Goal: Register for event/course

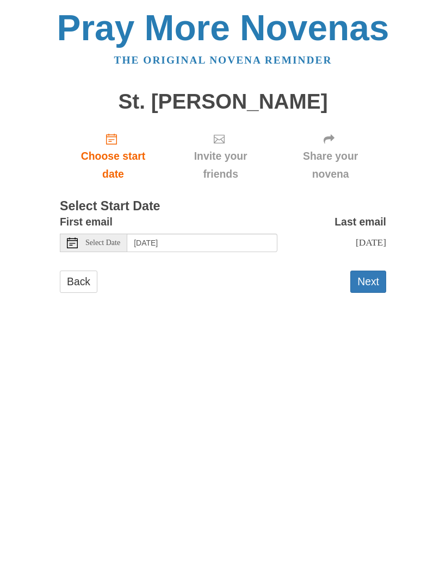
click at [372, 274] on button "Next" at bounding box center [368, 282] width 36 height 22
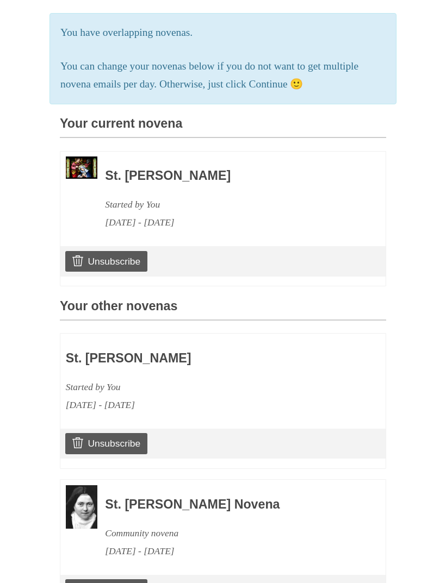
scroll to position [239, 0]
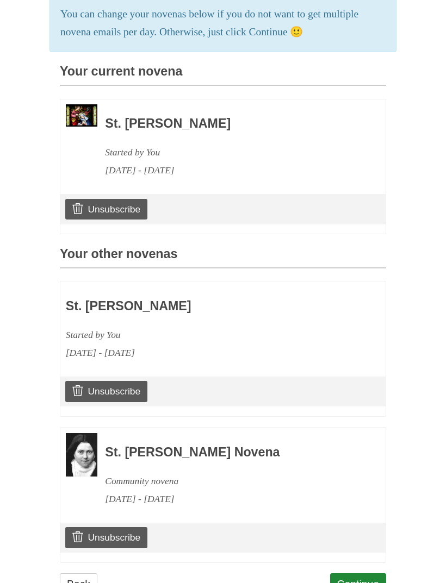
click at [358, 573] on link "Continue" at bounding box center [358, 584] width 57 height 22
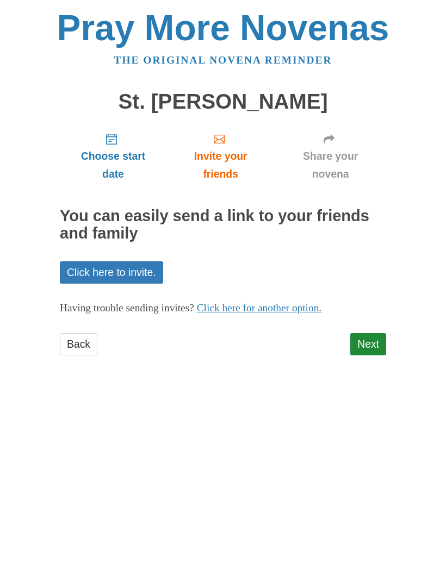
click at [368, 346] on link "Next" at bounding box center [368, 344] width 36 height 22
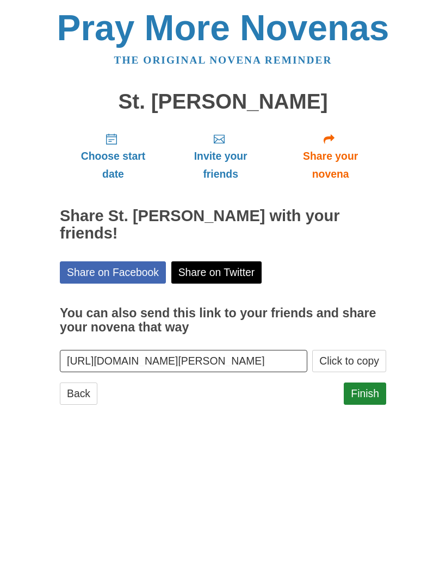
click at [370, 382] on link "Finish" at bounding box center [364, 393] width 42 height 22
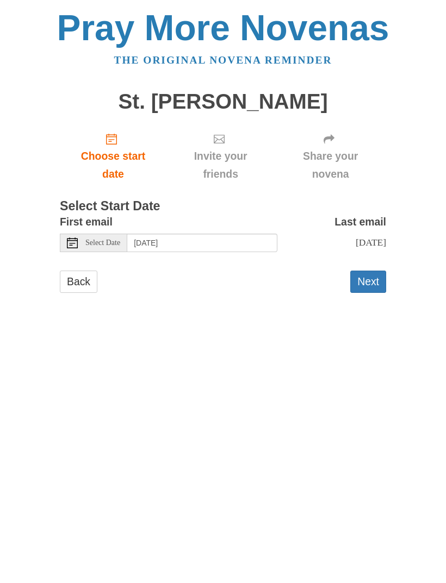
click at [374, 277] on button "Next" at bounding box center [368, 282] width 36 height 22
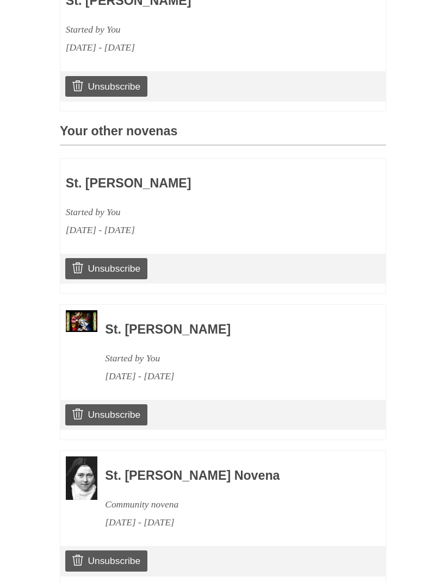
scroll to position [384, 0]
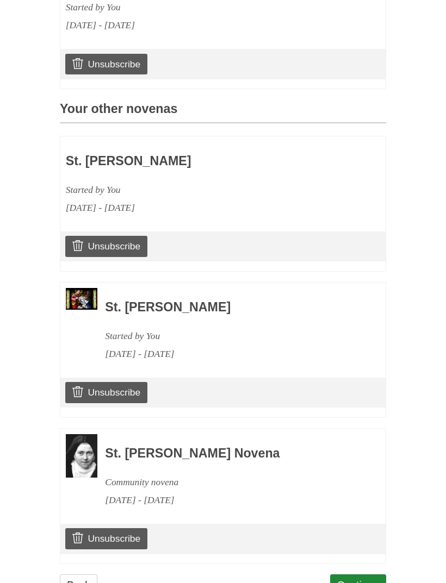
click at [353, 574] on link "Continue" at bounding box center [358, 585] width 57 height 22
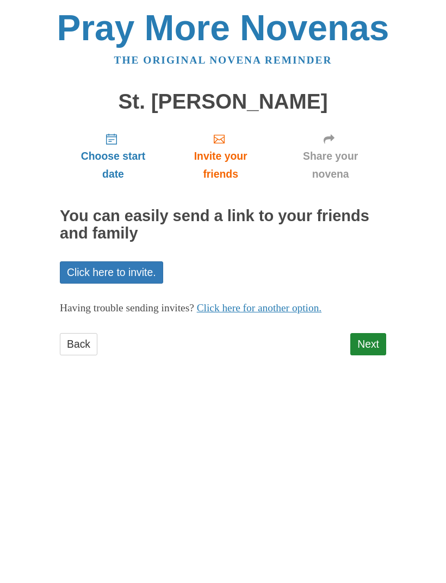
click at [375, 335] on link "Next" at bounding box center [368, 344] width 36 height 22
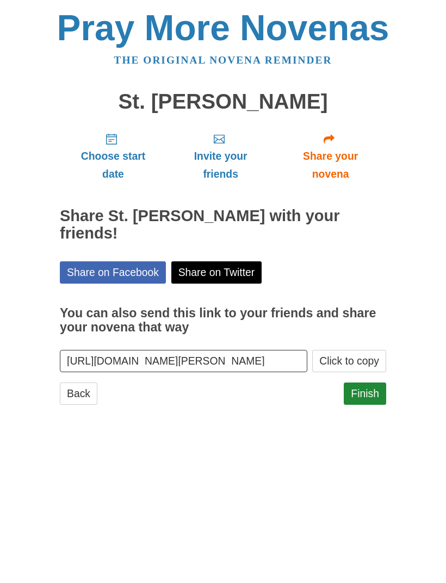
click at [377, 382] on link "Finish" at bounding box center [364, 393] width 42 height 22
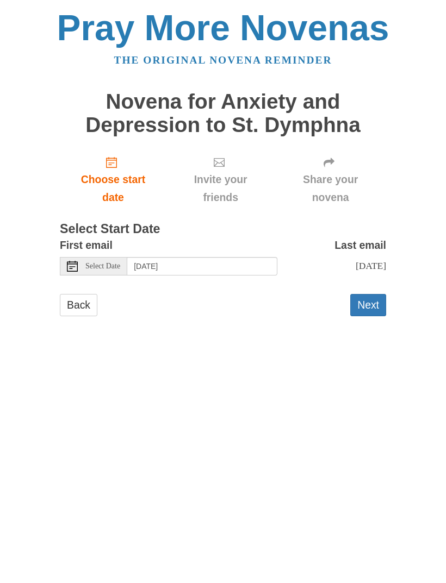
click at [363, 304] on button "Next" at bounding box center [368, 305] width 36 height 22
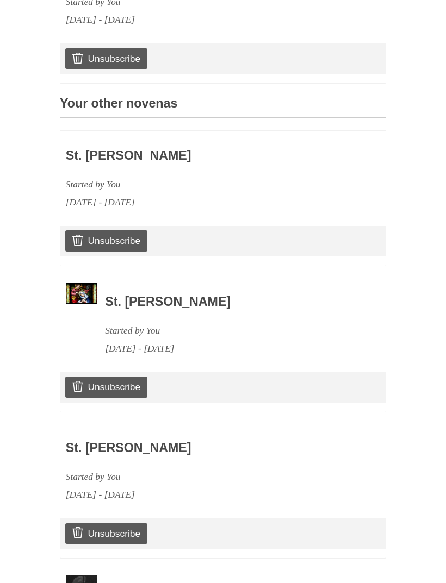
scroll to position [564, 0]
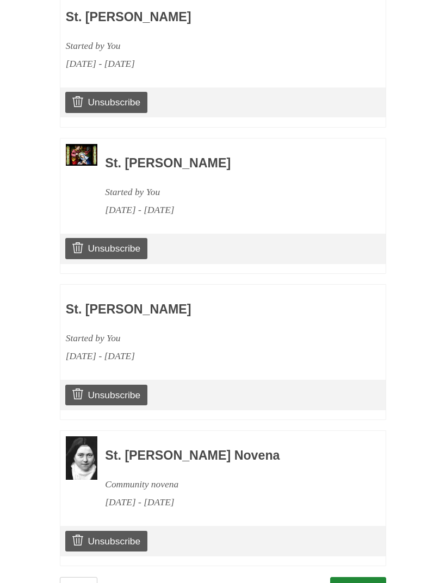
click at [356, 577] on link "Continue" at bounding box center [358, 588] width 57 height 22
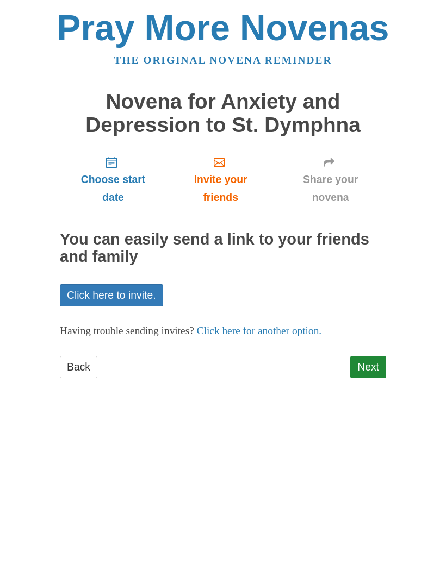
click at [372, 359] on link "Next" at bounding box center [368, 367] width 36 height 22
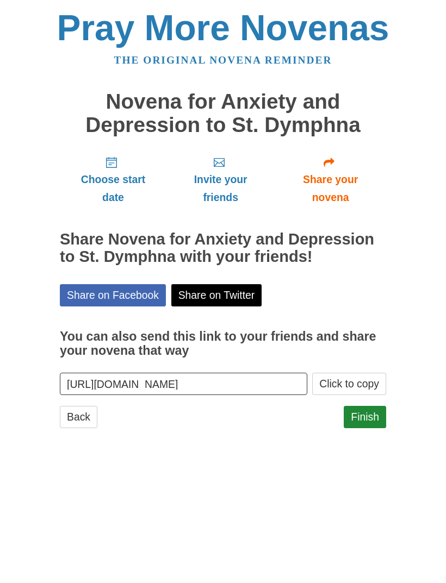
click at [365, 415] on link "Finish" at bounding box center [364, 417] width 42 height 22
